Goal: Transaction & Acquisition: Purchase product/service

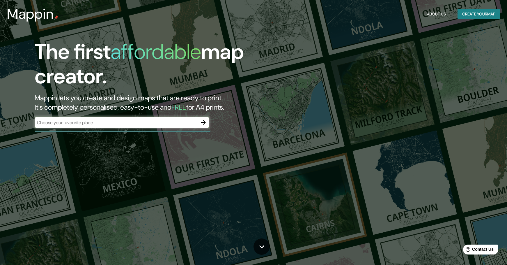
click at [157, 124] on input "text" at bounding box center [116, 122] width 163 height 7
type input "[GEOGRAPHIC_DATA]"
click at [202, 122] on icon "button" at bounding box center [203, 122] width 5 height 5
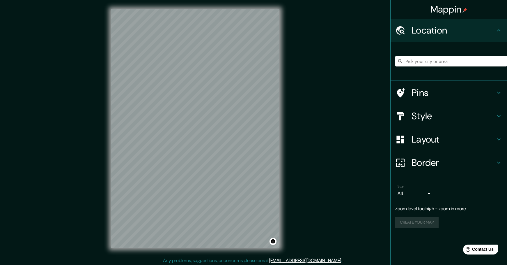
click at [487, 96] on h4 "Pins" at bounding box center [453, 93] width 84 height 12
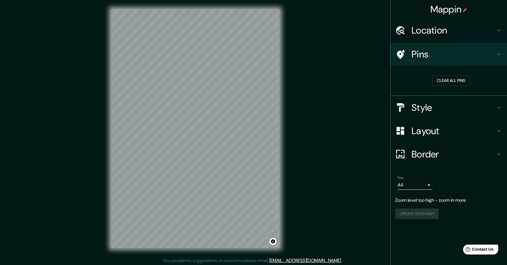
click at [461, 109] on h4 "Style" at bounding box center [453, 108] width 84 height 12
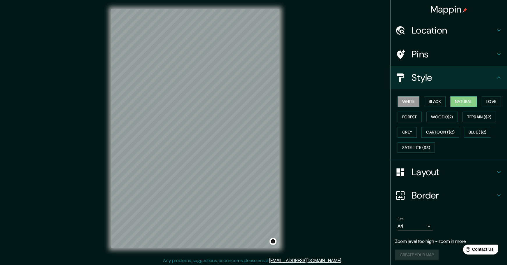
click at [460, 99] on button "Natural" at bounding box center [463, 101] width 27 height 11
click at [434, 99] on button "Black" at bounding box center [435, 101] width 22 height 11
click at [406, 117] on button "Forest" at bounding box center [409, 116] width 24 height 11
click at [500, 99] on div "White Black Natural Love Forest Wood ($2) Terrain ($2) Grey Cartoon ($2) Blue (…" at bounding box center [451, 124] width 112 height 61
click at [494, 100] on button "Love" at bounding box center [491, 101] width 19 height 11
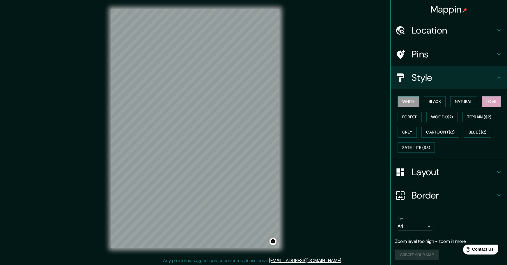
click at [411, 100] on button "White" at bounding box center [408, 101] width 22 height 11
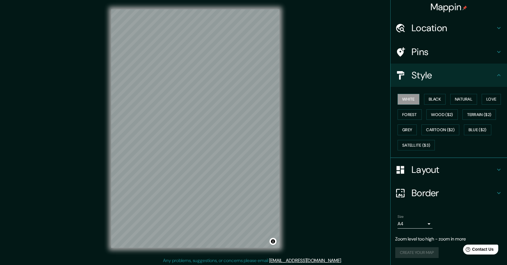
scroll to position [1, 0]
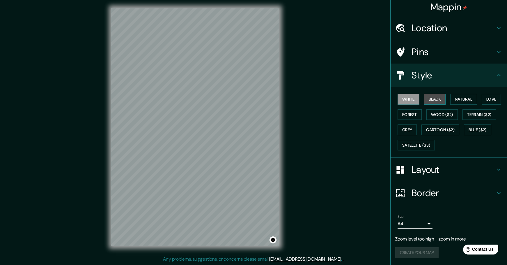
click at [432, 97] on button "Black" at bounding box center [435, 99] width 22 height 11
click at [456, 97] on button "Natural" at bounding box center [463, 99] width 27 height 11
click at [418, 168] on h4 "Layout" at bounding box center [453, 170] width 84 height 12
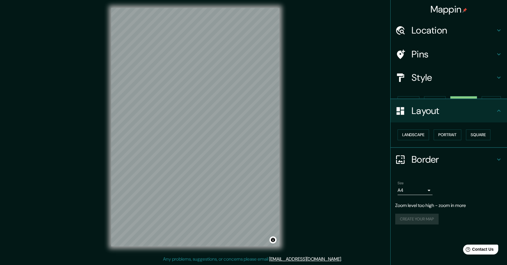
scroll to position [0, 0]
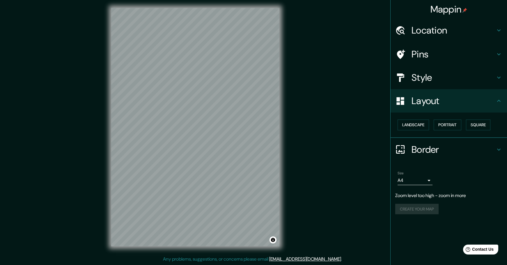
click at [443, 150] on h4 "Border" at bounding box center [453, 149] width 84 height 12
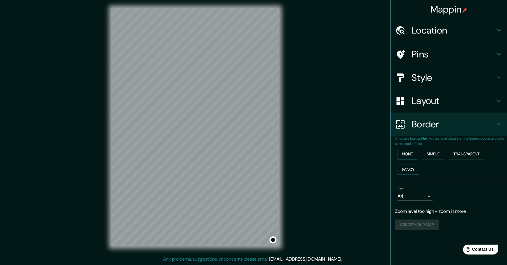
click at [413, 154] on button "None" at bounding box center [407, 153] width 20 height 11
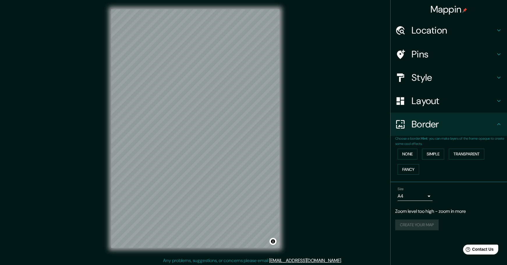
scroll to position [1, 0]
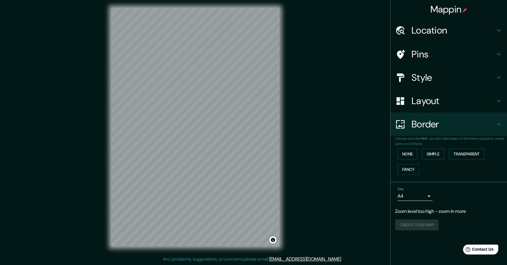
click at [427, 39] on div "Location" at bounding box center [449, 30] width 116 height 23
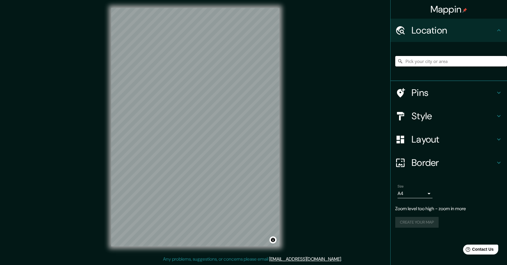
click at [432, 57] on input "Pick your city or area" at bounding box center [451, 61] width 112 height 10
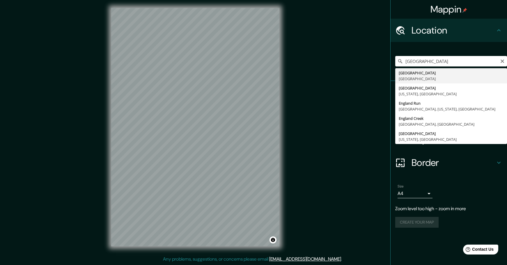
type input "[GEOGRAPHIC_DATA], [GEOGRAPHIC_DATA]"
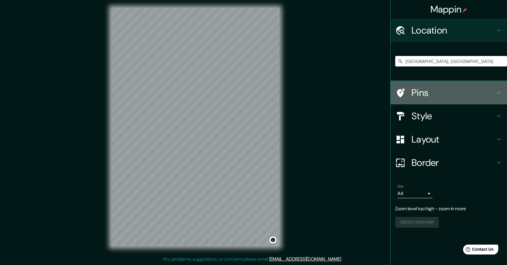
click at [435, 93] on h4 "Pins" at bounding box center [453, 93] width 84 height 12
